Goal: Navigation & Orientation: Find specific page/section

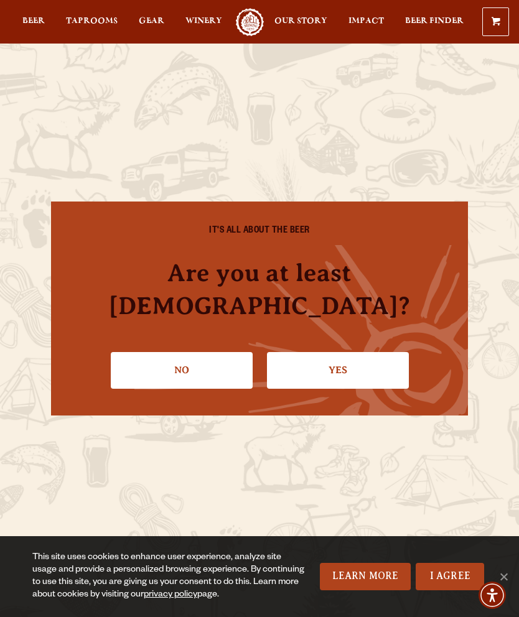
click at [454, 578] on link "I Agree" at bounding box center [450, 576] width 68 height 27
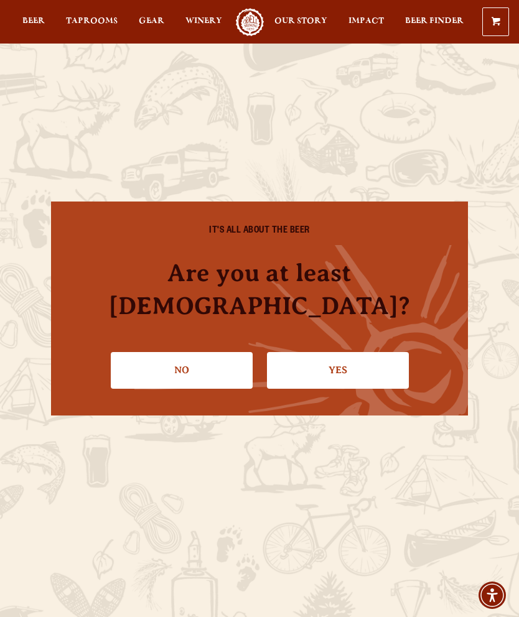
click at [349, 382] on link "Yes" at bounding box center [338, 370] width 142 height 36
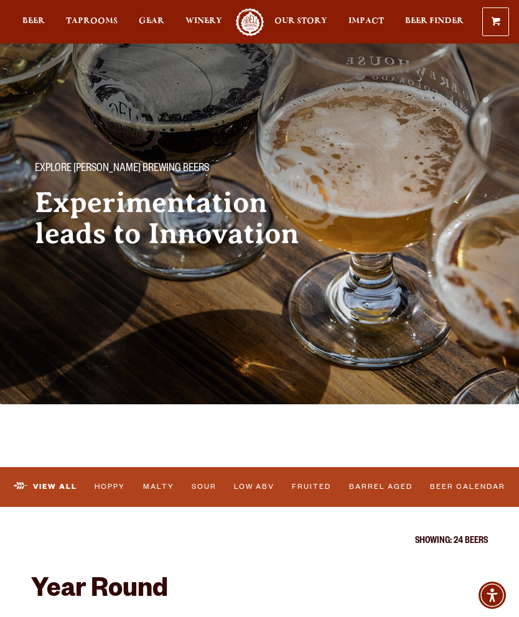
click at [94, 14] on link "Taprooms" at bounding box center [92, 22] width 52 height 28
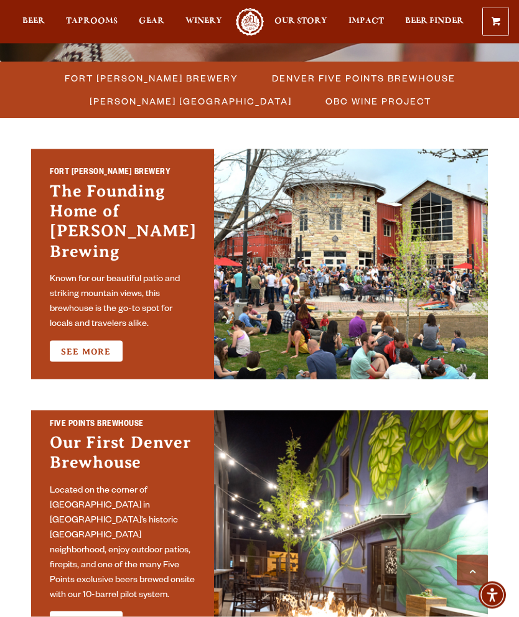
scroll to position [343, 0]
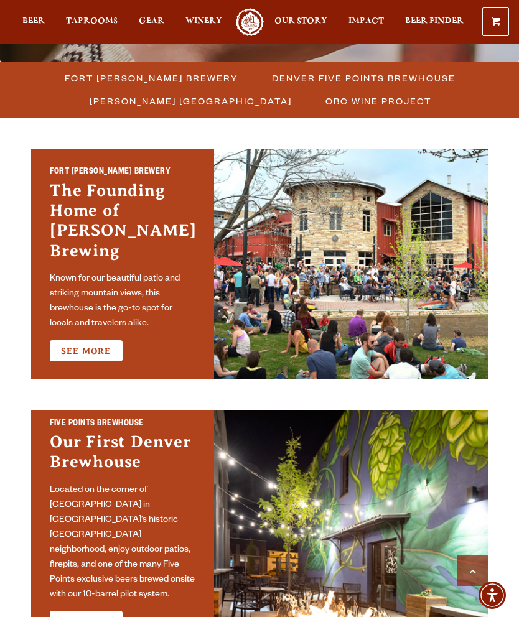
click at [82, 340] on link "See More" at bounding box center [86, 350] width 73 height 21
